Goal: Task Accomplishment & Management: Complete application form

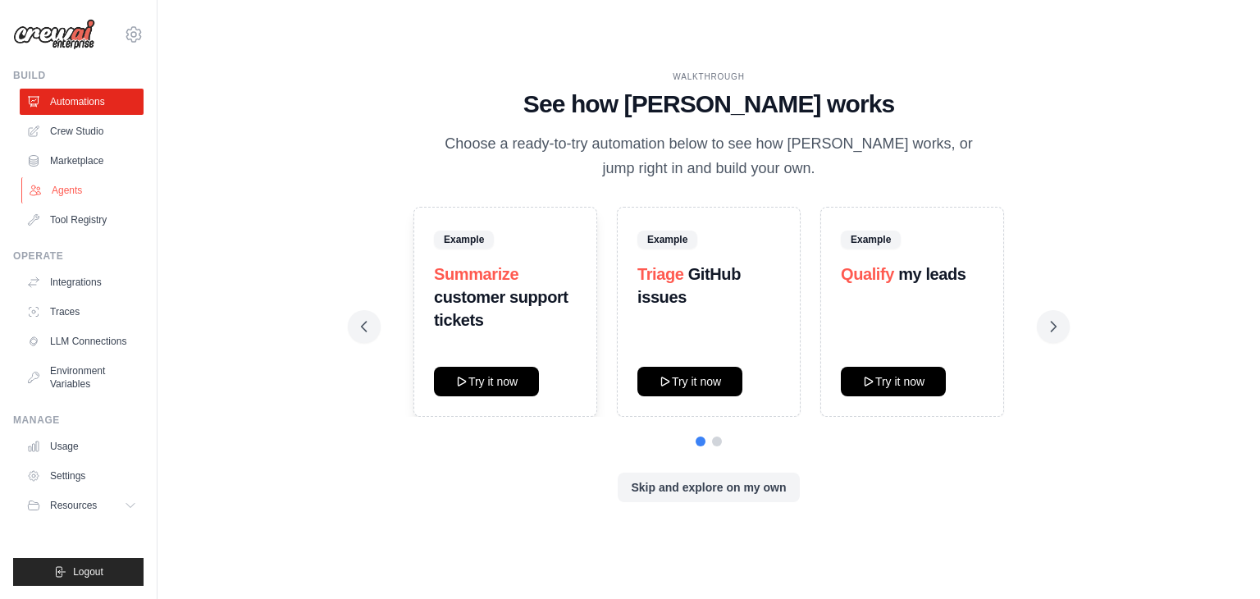
click at [82, 181] on link "Agents" at bounding box center [83, 190] width 124 height 26
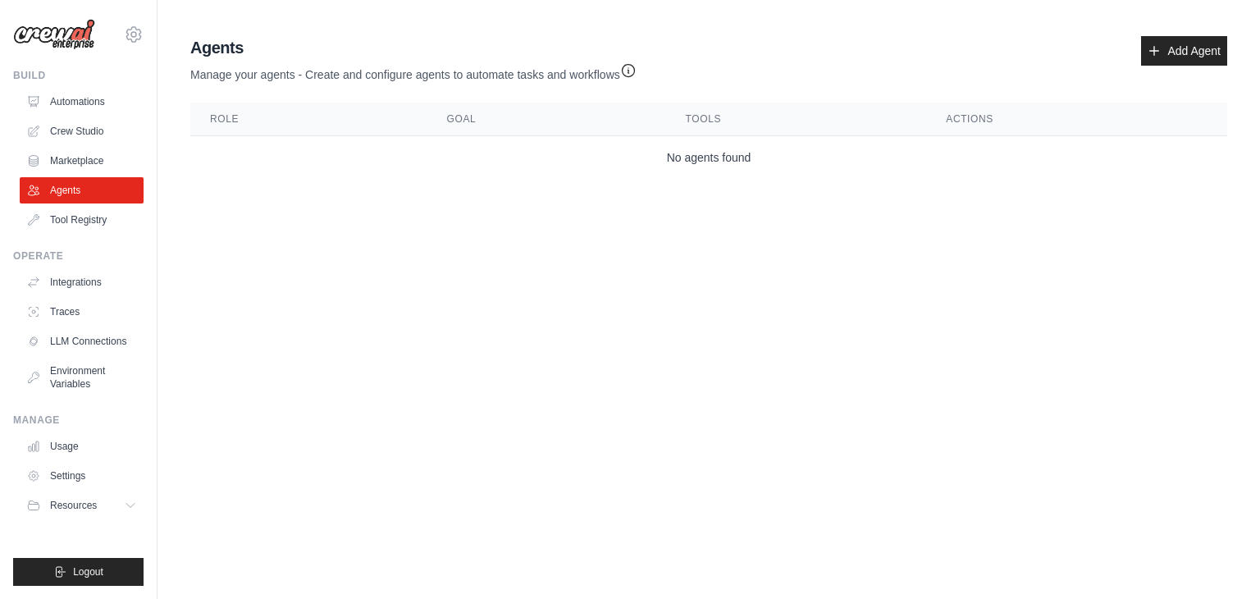
click at [82, 181] on link "Agents" at bounding box center [82, 190] width 124 height 26
click at [1152, 63] on link "Add Agent" at bounding box center [1184, 51] width 86 height 30
click at [1173, 53] on link "Add Agent" at bounding box center [1184, 51] width 86 height 30
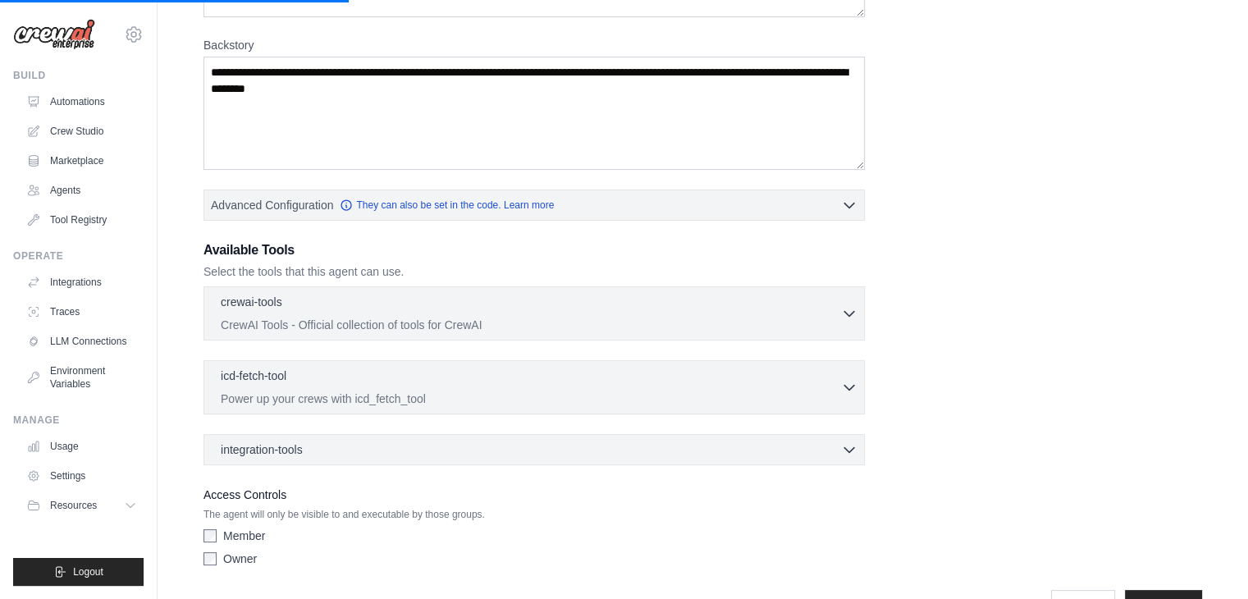
scroll to position [279, 0]
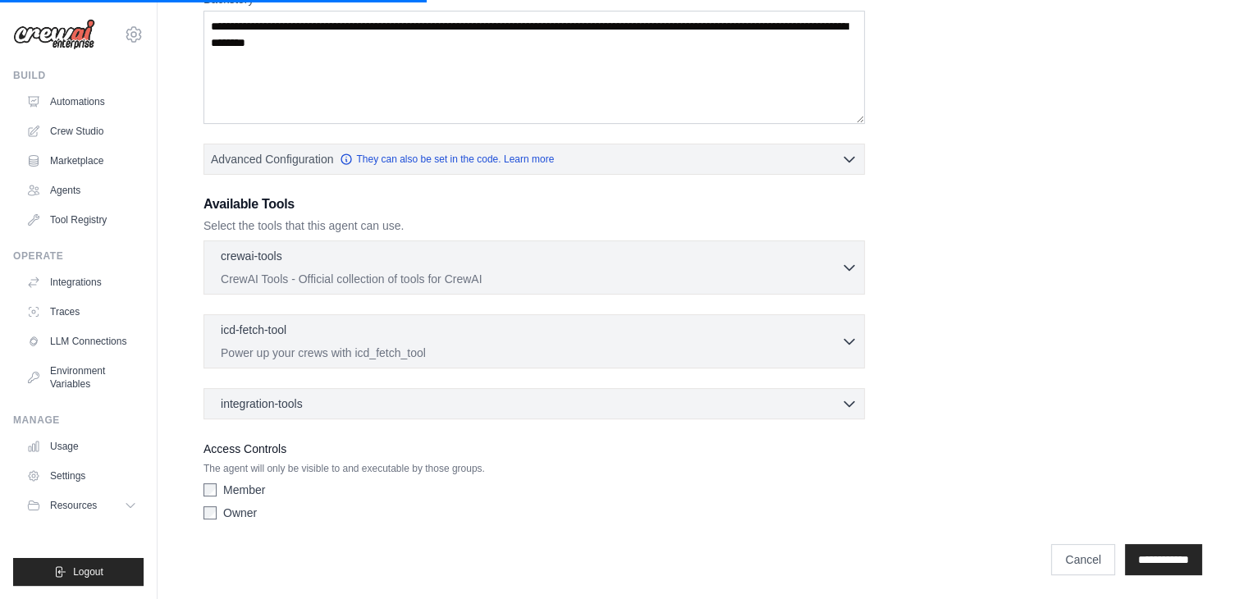
click at [217, 483] on div "Member" at bounding box center [533, 490] width 661 height 16
click at [804, 439] on label "Access Controls" at bounding box center [533, 449] width 661 height 20
click at [1173, 562] on input "**********" at bounding box center [1163, 559] width 77 height 31
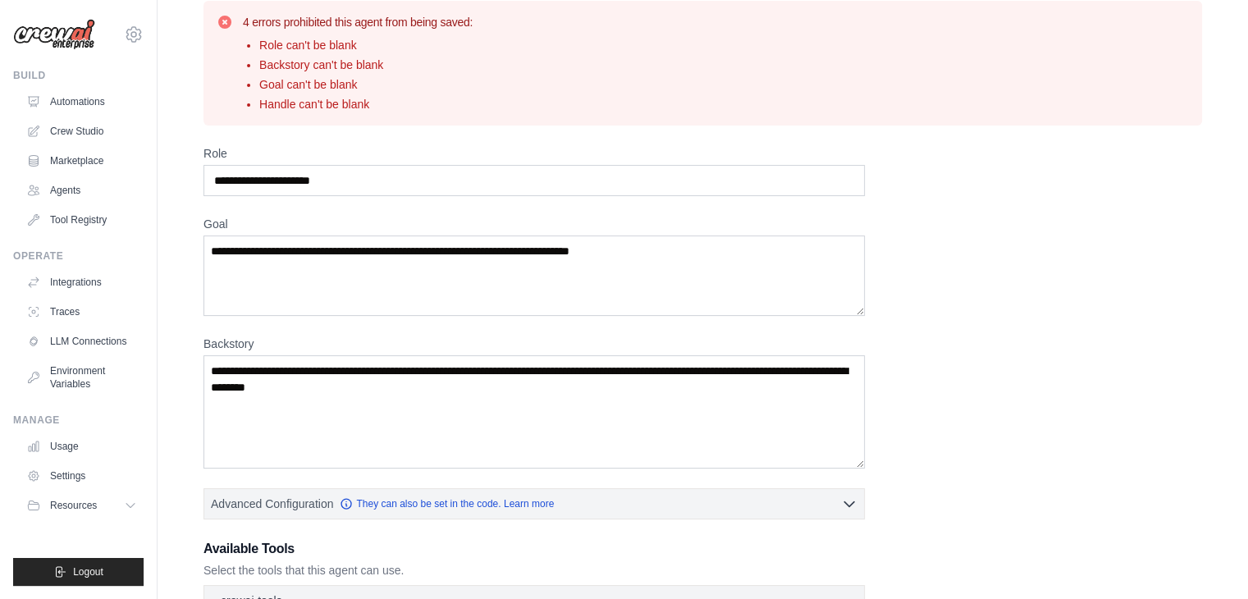
scroll to position [58, 0]
click at [594, 174] on input "Role" at bounding box center [533, 181] width 661 height 31
click at [501, 188] on input "Role" at bounding box center [533, 181] width 661 height 31
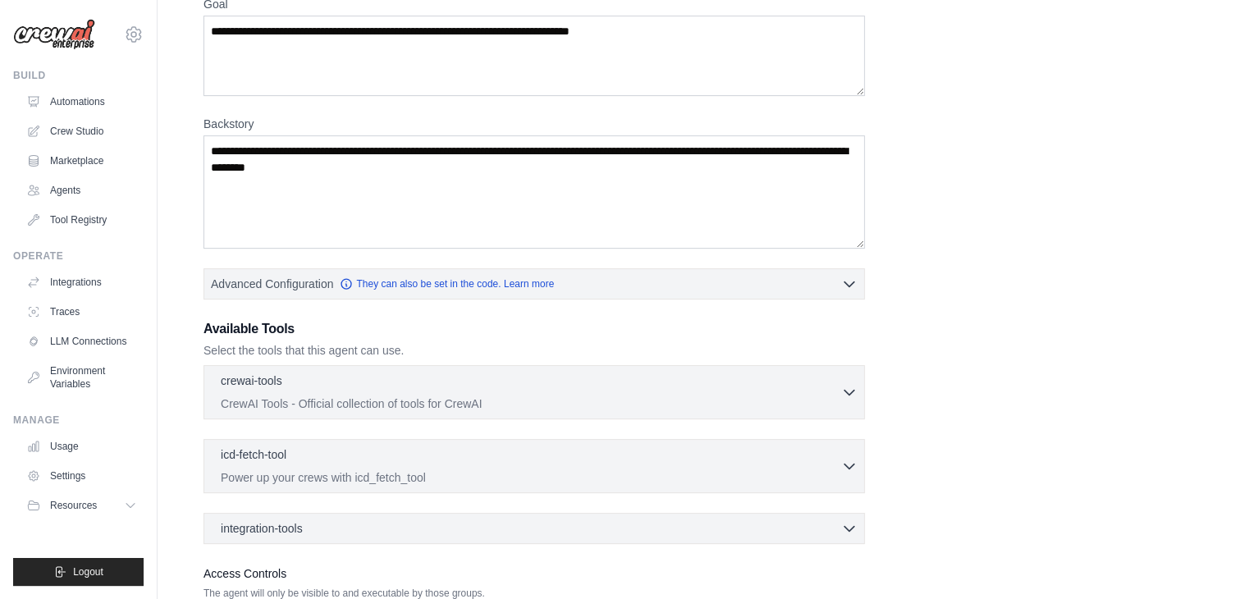
scroll to position [0, 0]
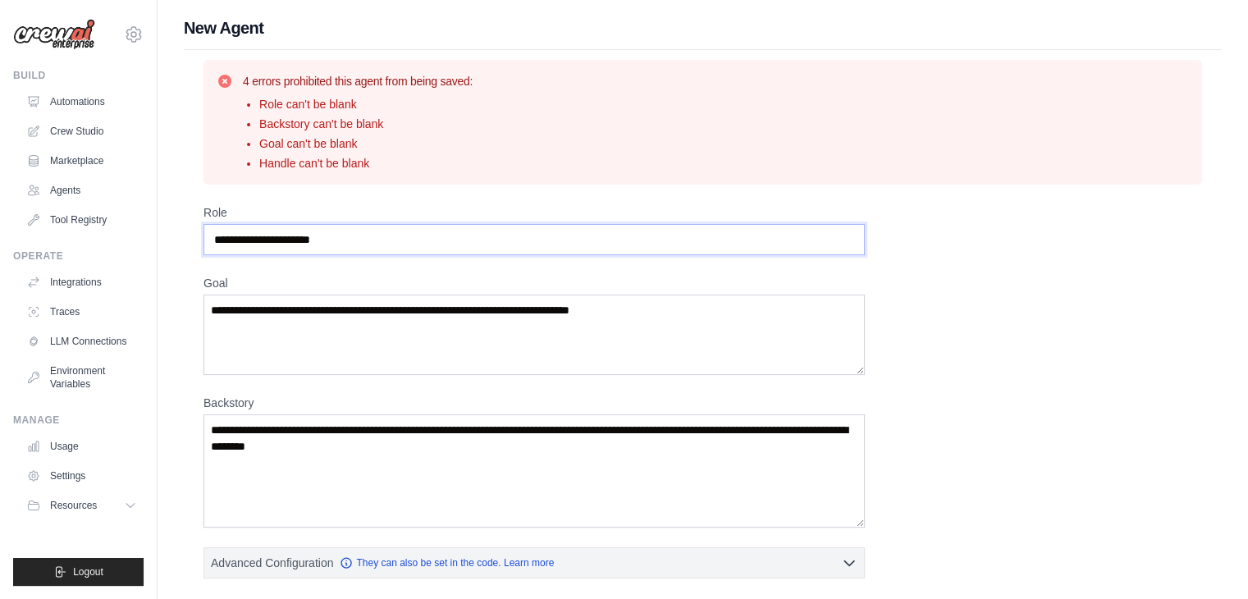
click at [382, 238] on input "Role" at bounding box center [533, 239] width 661 height 31
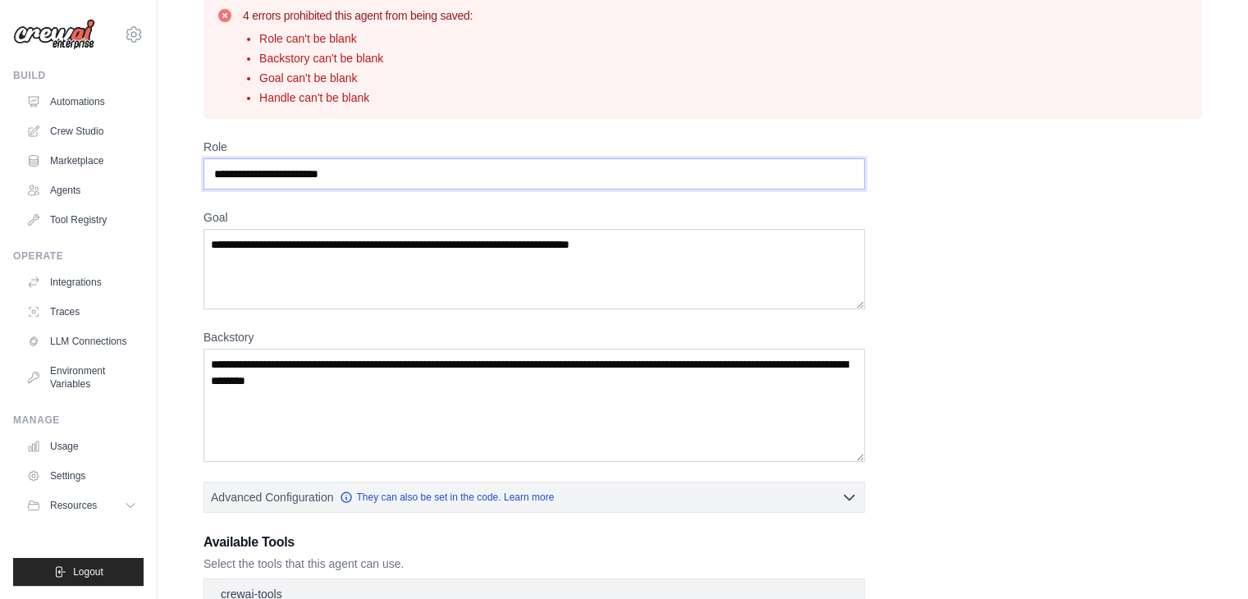
scroll to position [62, 0]
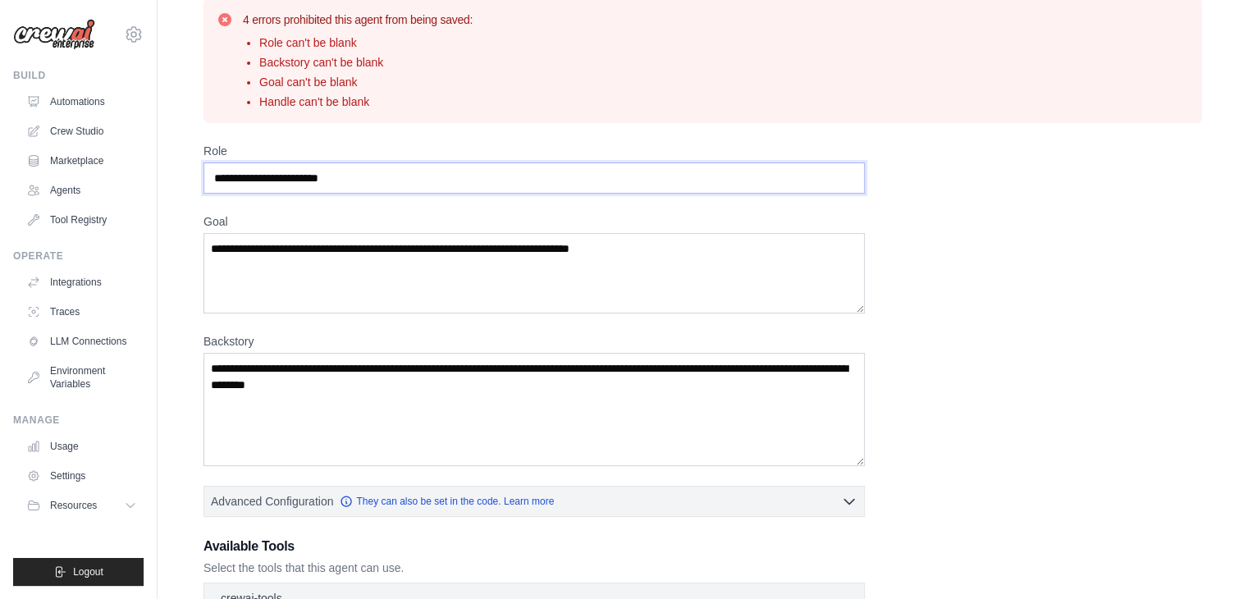
type input "**********"
click at [682, 250] on textarea "Goal" at bounding box center [533, 273] width 661 height 80
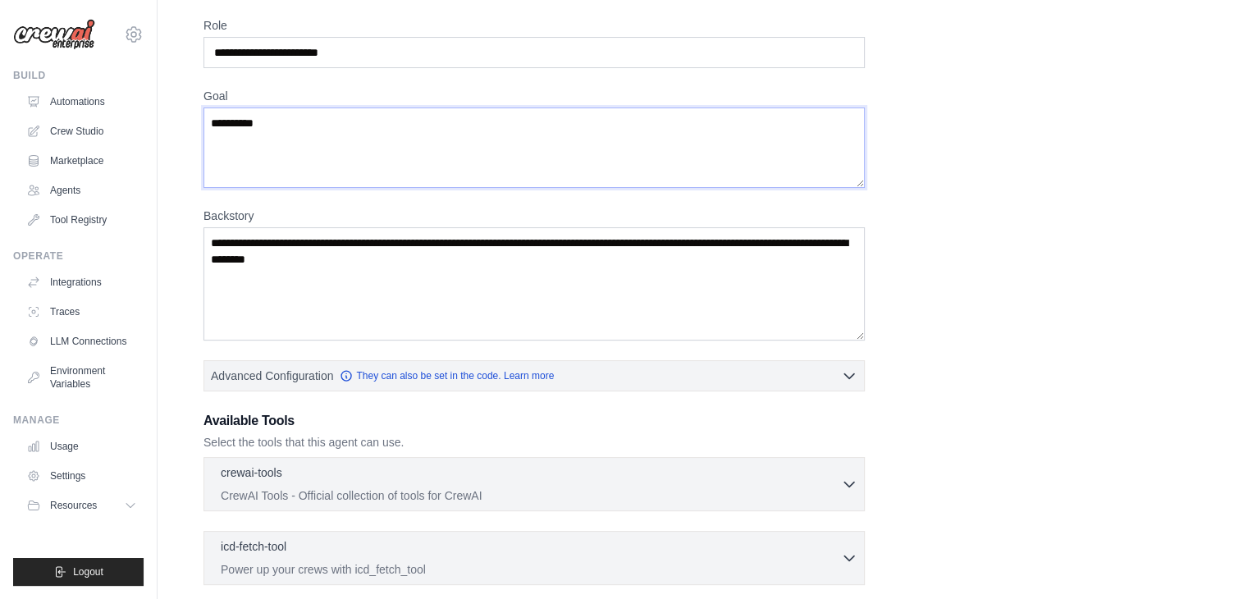
scroll to position [189, 0]
type textarea "**********"
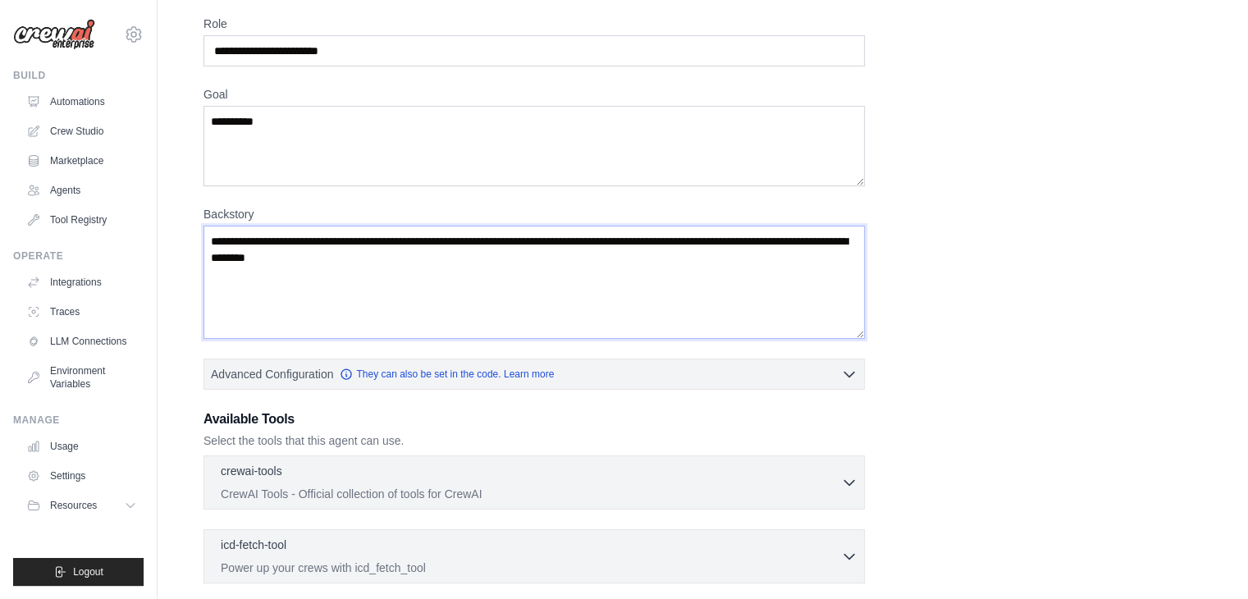
click at [604, 275] on textarea "Backstory" at bounding box center [533, 282] width 661 height 113
click at [441, 240] on textarea "Backstory" at bounding box center [533, 282] width 661 height 113
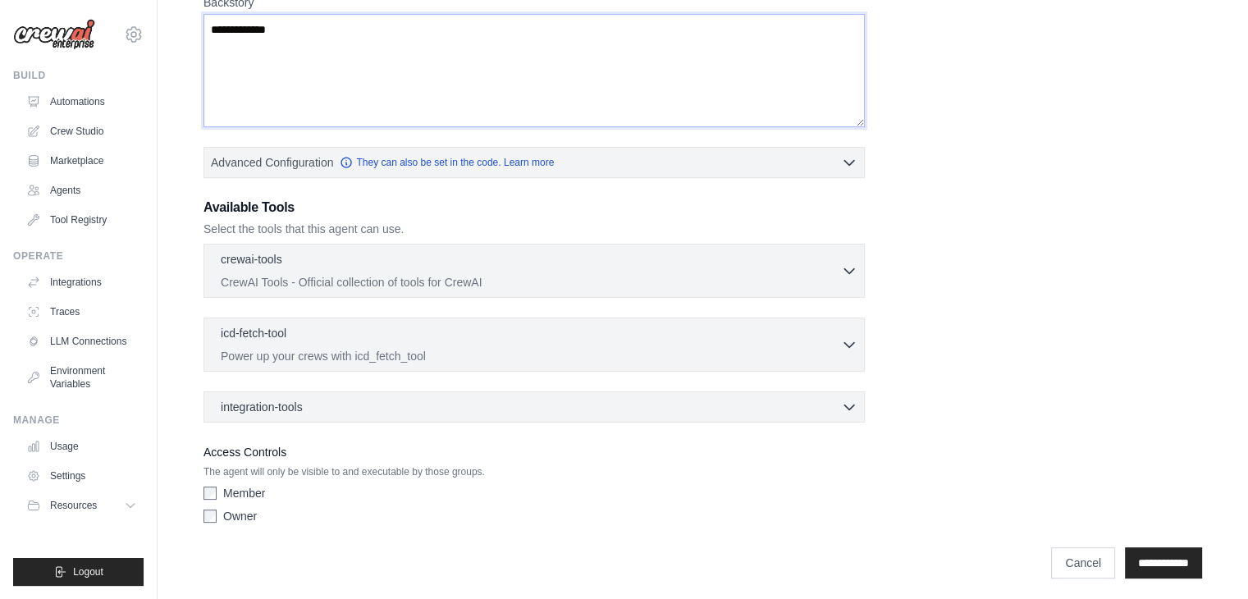
scroll to position [404, 0]
type textarea "**********"
click at [836, 270] on p "CrewAI Tools - Official collection of tools for CrewAI" at bounding box center [531, 278] width 620 height 16
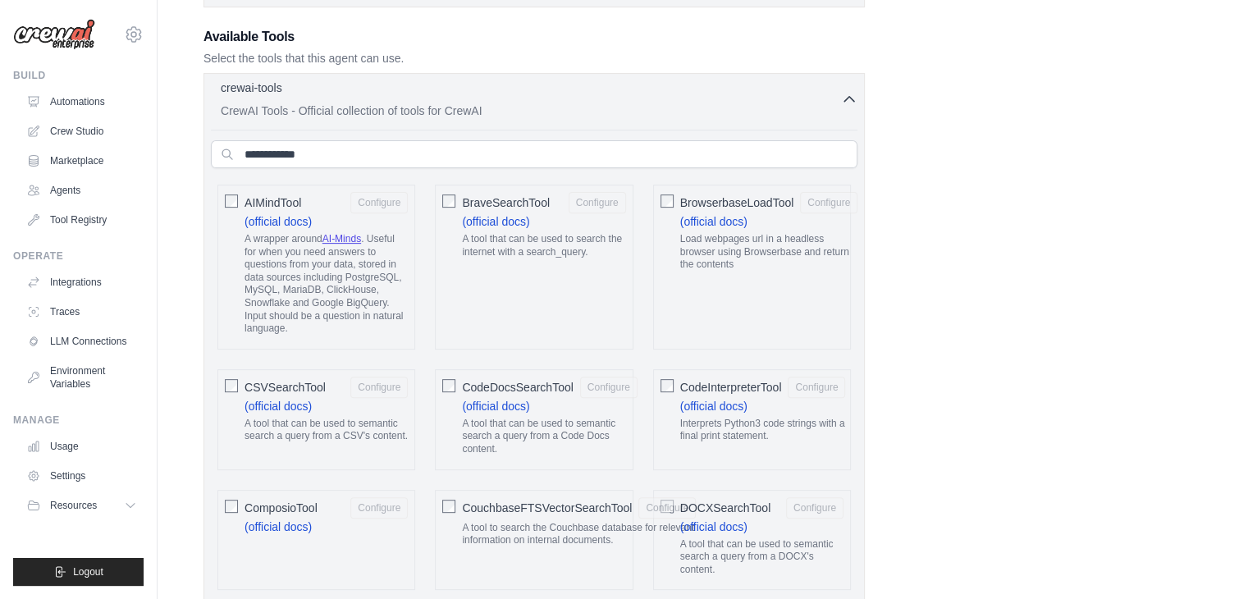
scroll to position [574, 0]
click at [232, 203] on div "AIMindTool Configure (official docs) A wrapper around AI-Minds . Useful for whe…" at bounding box center [316, 264] width 198 height 165
click at [238, 199] on div "AIMindTool Configure (official docs) A wrapper around AI-Minds . Useful for whe…" at bounding box center [316, 264] width 198 height 165
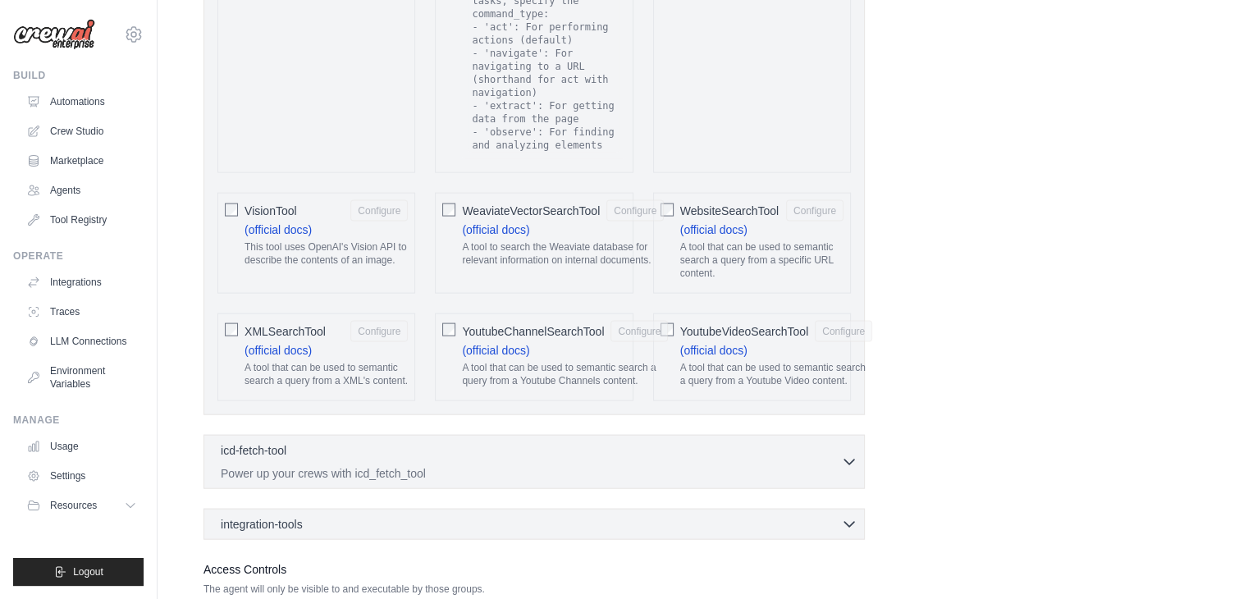
scroll to position [3436, 0]
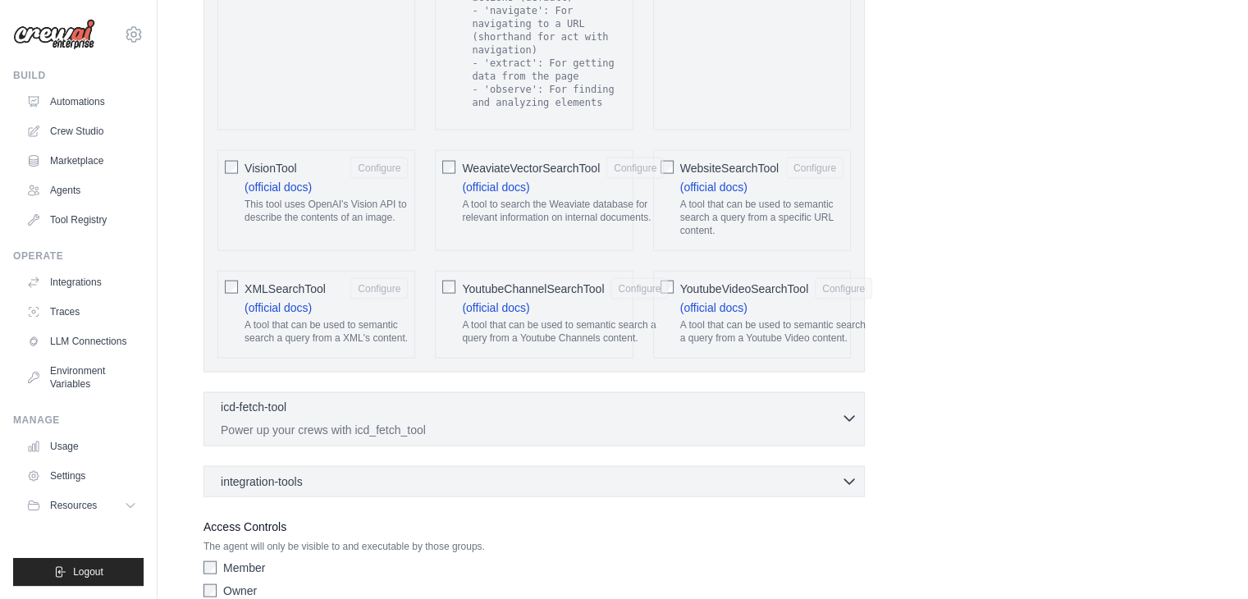
click at [847, 410] on icon "button" at bounding box center [849, 418] width 16 height 16
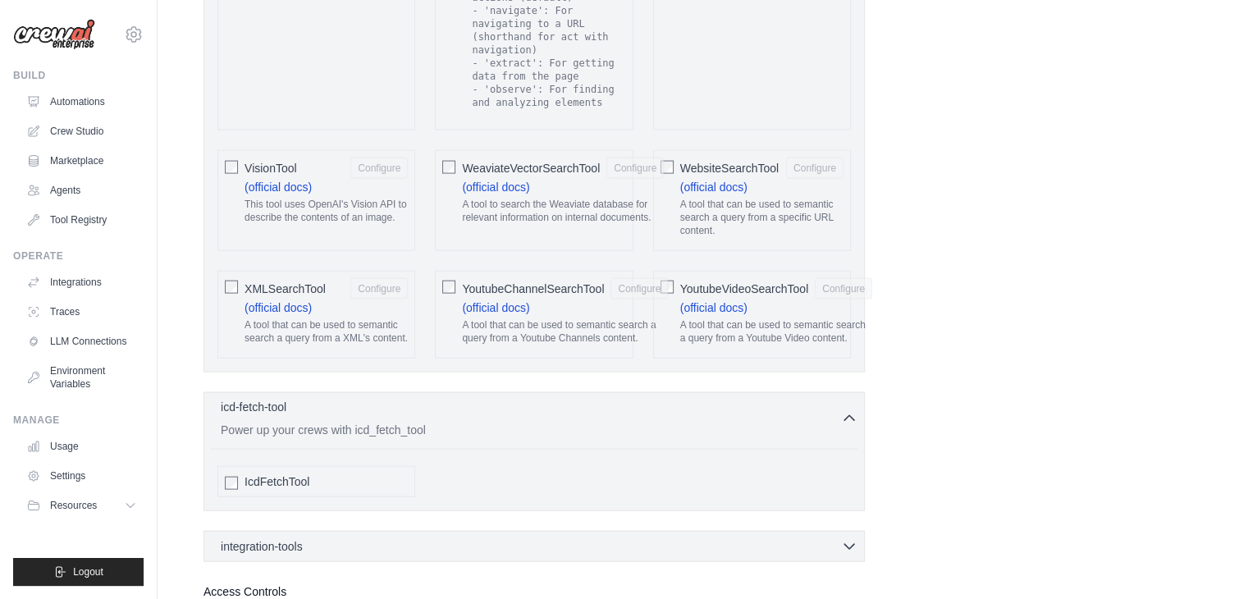
click at [830, 399] on div "icd-fetch-tool 0 selected" at bounding box center [531, 409] width 620 height 20
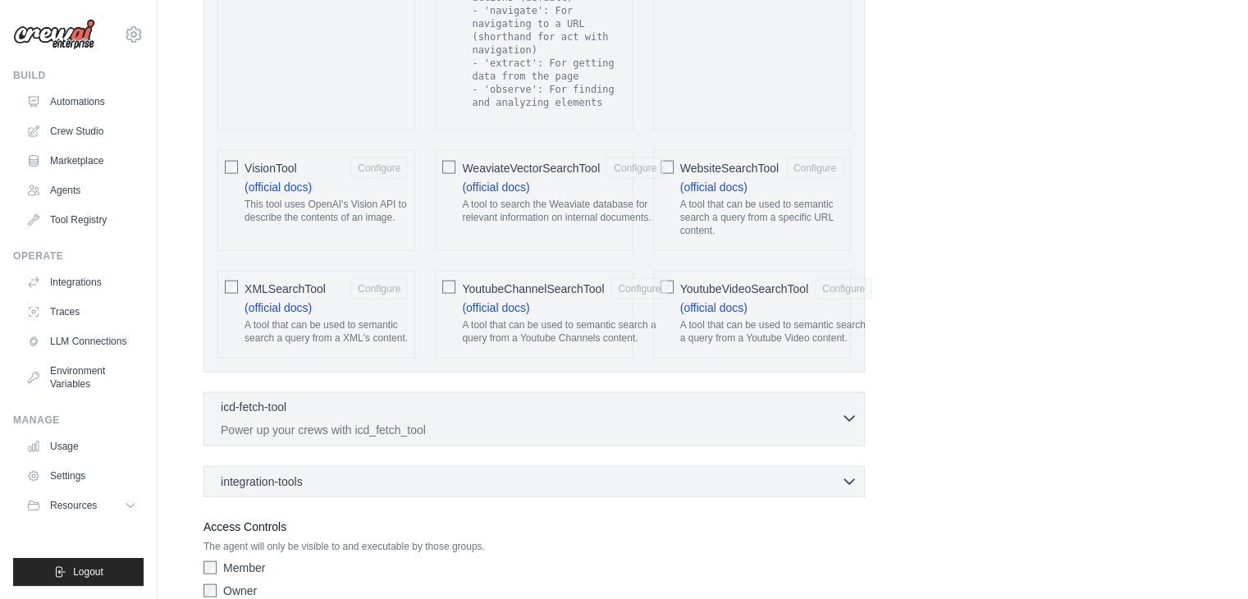
click at [852, 399] on button "icd-fetch-tool 0 selected Power up your crews with icd_fetch_tool" at bounding box center [534, 418] width 647 height 39
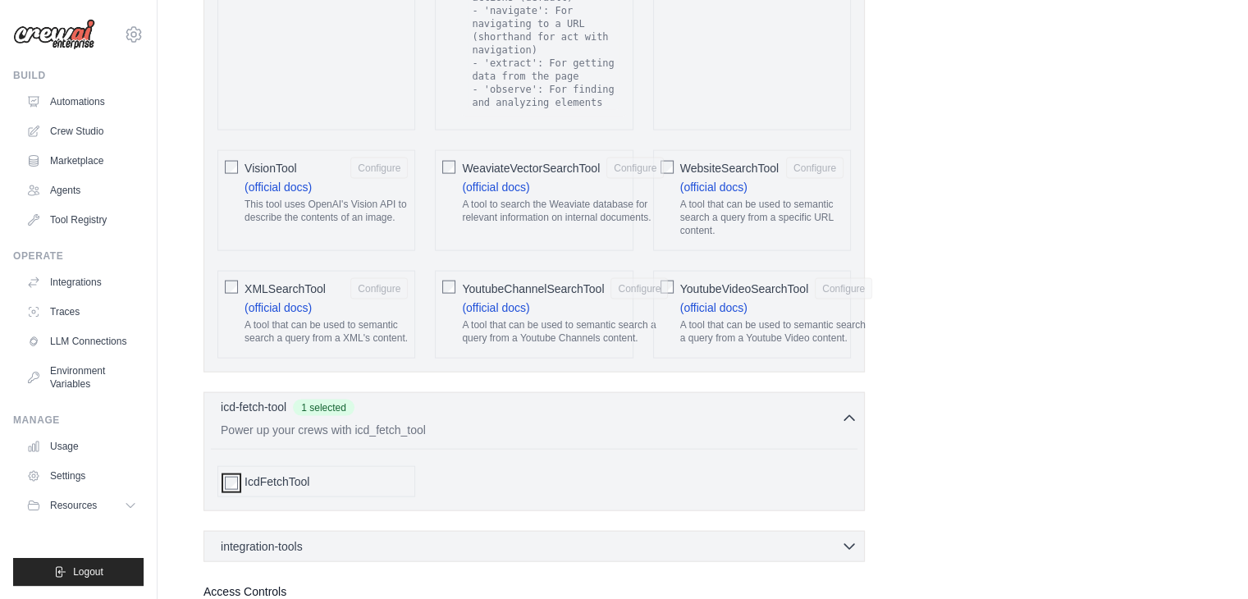
scroll to position [3500, 0]
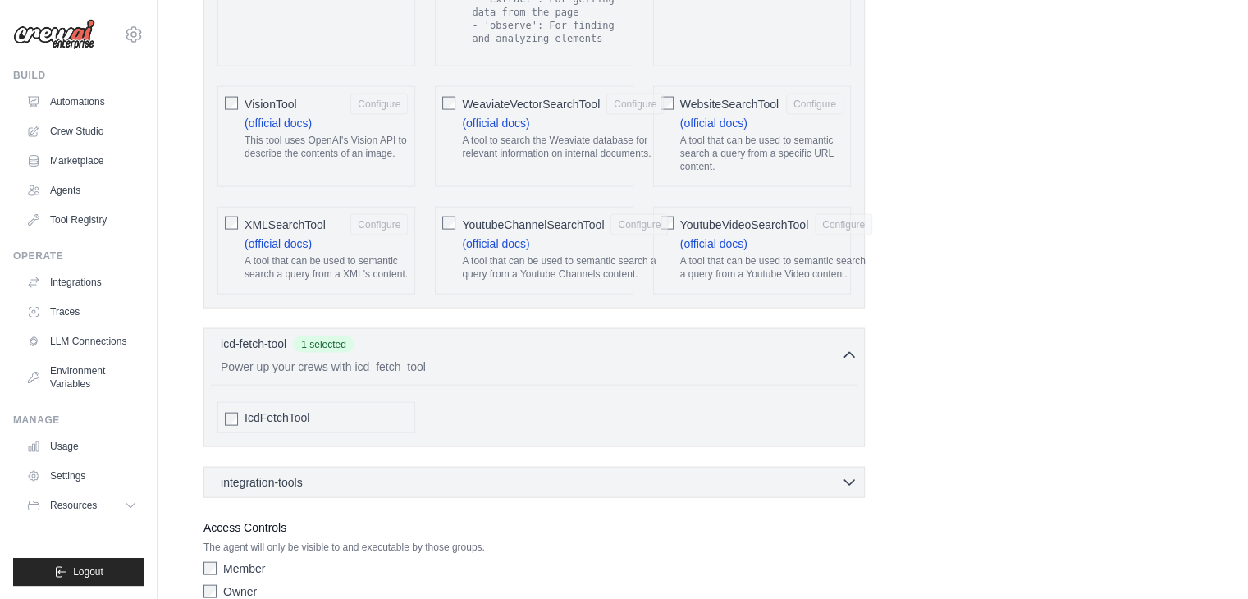
click at [848, 467] on div "integration-tools 0 selected Notion Google Sheets Box Jira" at bounding box center [533, 482] width 661 height 31
click at [849, 473] on icon "button" at bounding box center [849, 481] width 16 height 16
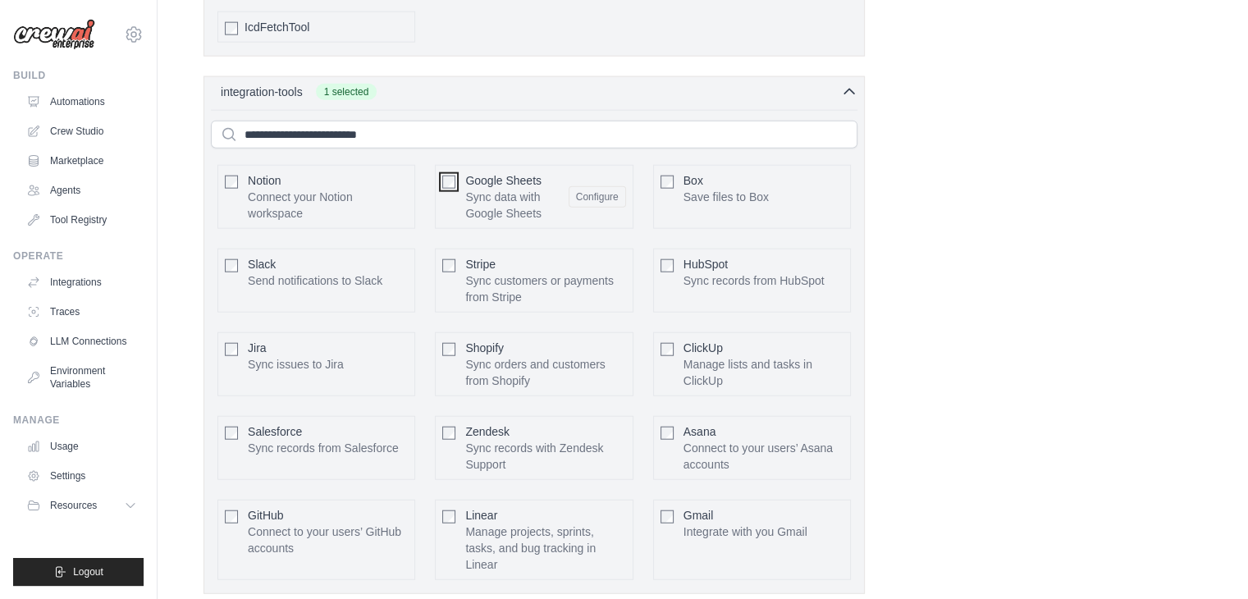
scroll to position [3893, 0]
click at [681, 162] on div "Box Save files to Box Configure" at bounding box center [752, 194] width 198 height 64
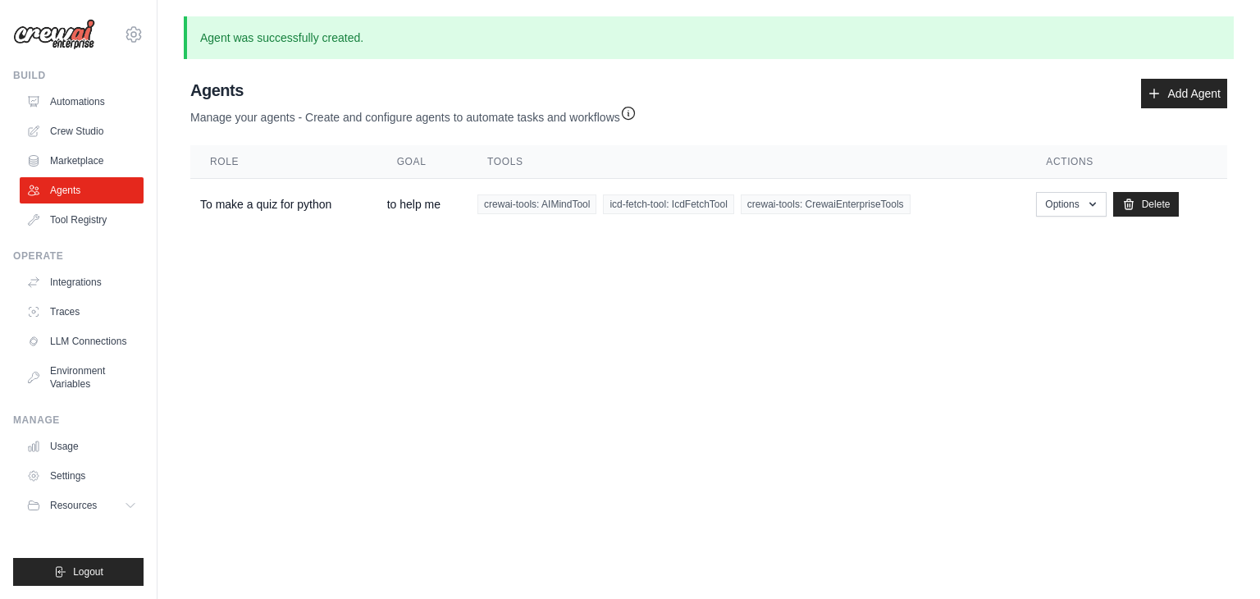
click at [1128, 564] on body "[EMAIL_ADDRESS][DOMAIN_NAME] Settings Build Automations Crew Studio Resources" at bounding box center [630, 299] width 1260 height 599
click at [1100, 201] on button "Options" at bounding box center [1071, 203] width 70 height 25
click at [1021, 249] on link "Show" at bounding box center [1048, 241] width 118 height 30
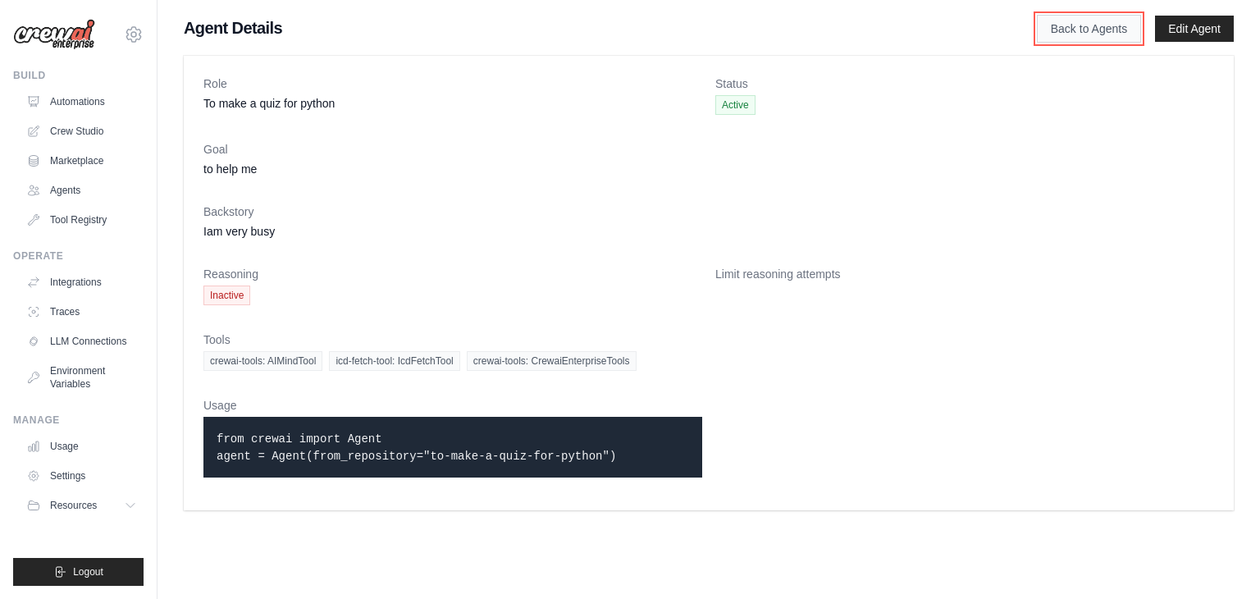
click at [1058, 21] on link "Back to Agents" at bounding box center [1089, 29] width 104 height 28
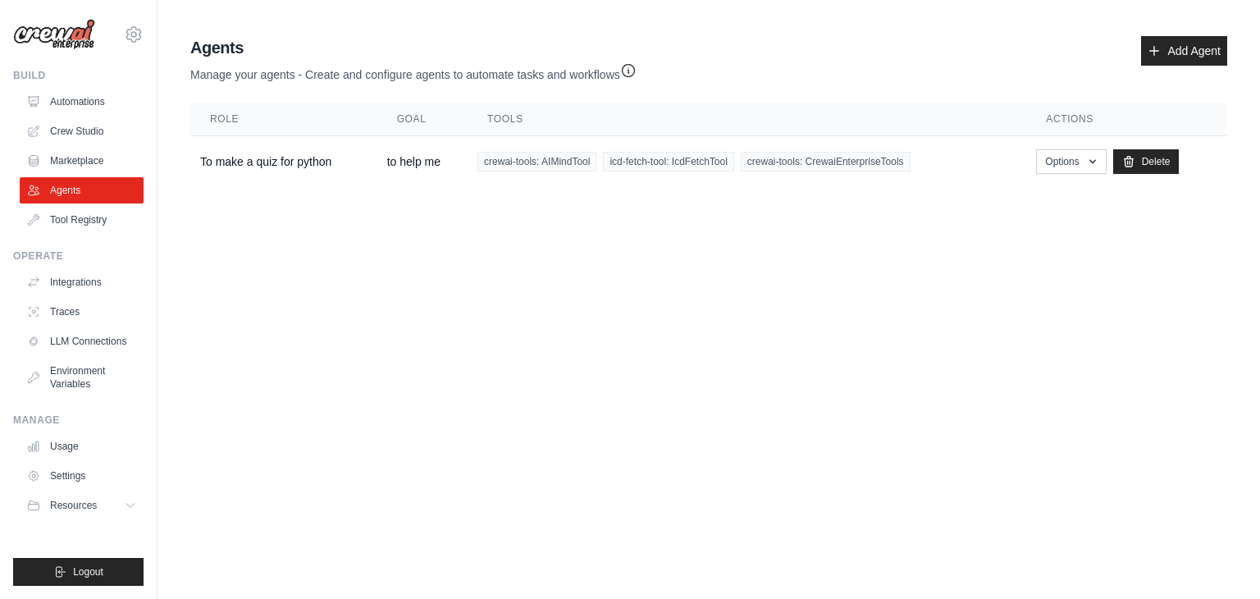
click at [1058, 21] on main "Agent Usage Guide To use an agent in your CrewAI project, you can initialize it…" at bounding box center [709, 115] width 1103 height 230
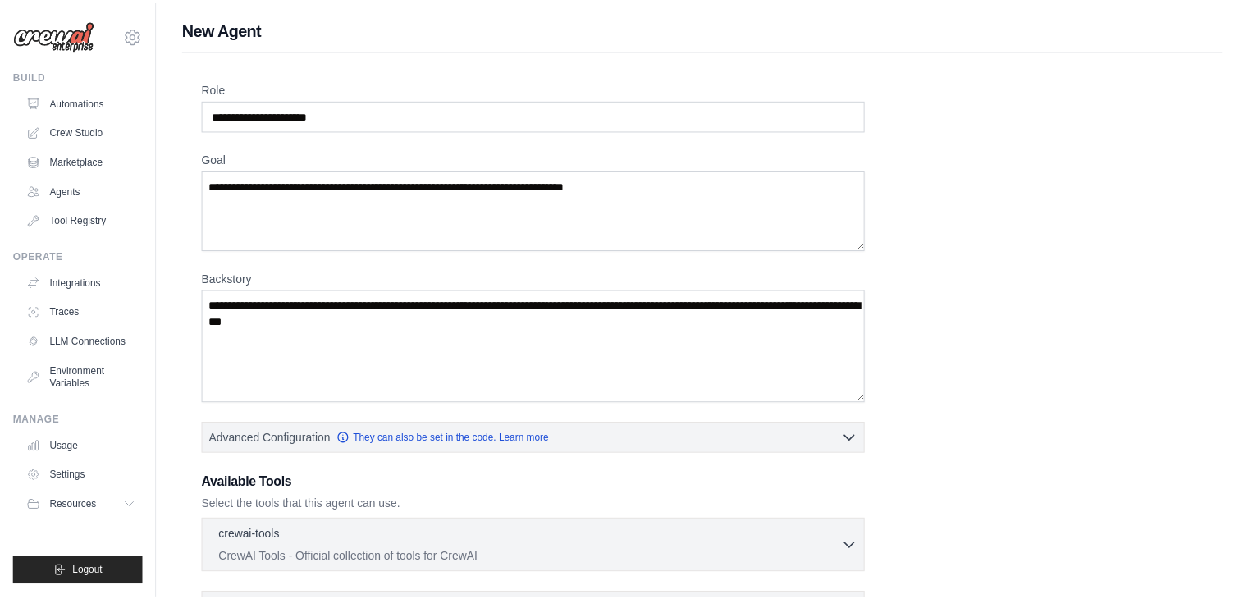
scroll to position [279, 0]
